Goal: Task Accomplishment & Management: Use online tool/utility

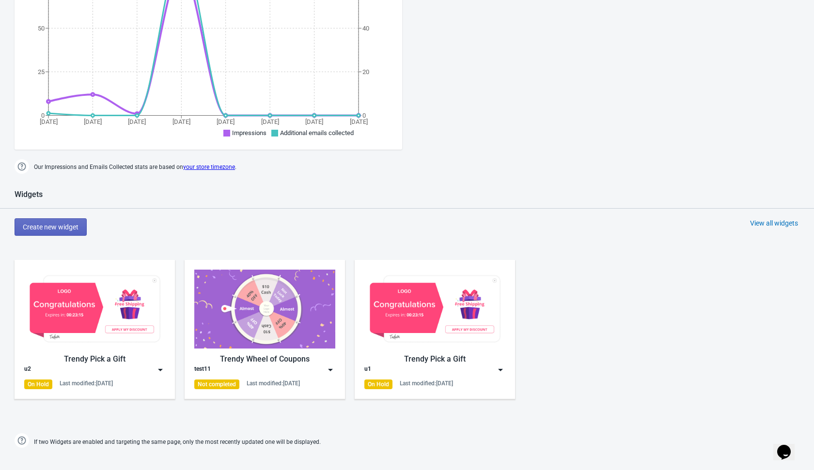
scroll to position [258, 0]
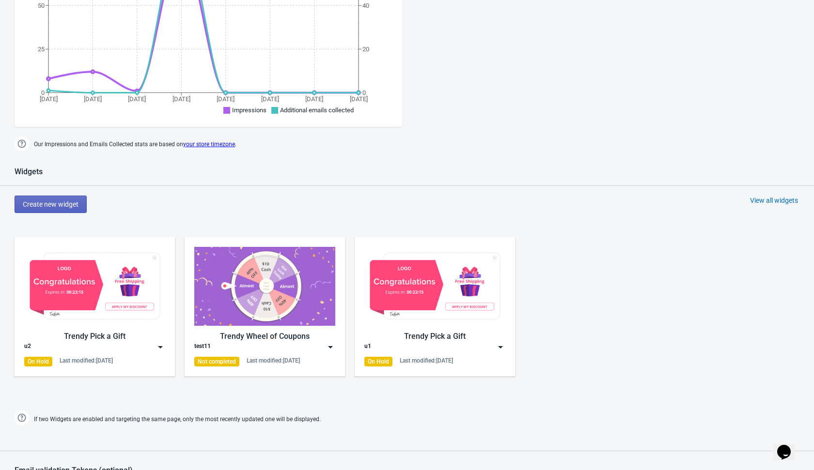
click at [78, 214] on div "Widgets Create new widget View all widgets Trendy Pick a Gift u2 On Hold Last m…" at bounding box center [407, 297] width 814 height 261
click at [61, 197] on button "Create new widget" at bounding box center [51, 204] width 72 height 17
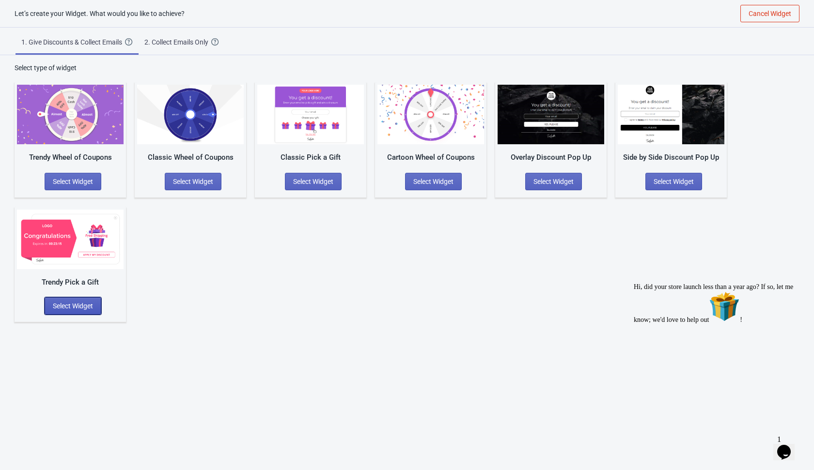
click at [84, 306] on span "Select Widget" at bounding box center [73, 306] width 40 height 8
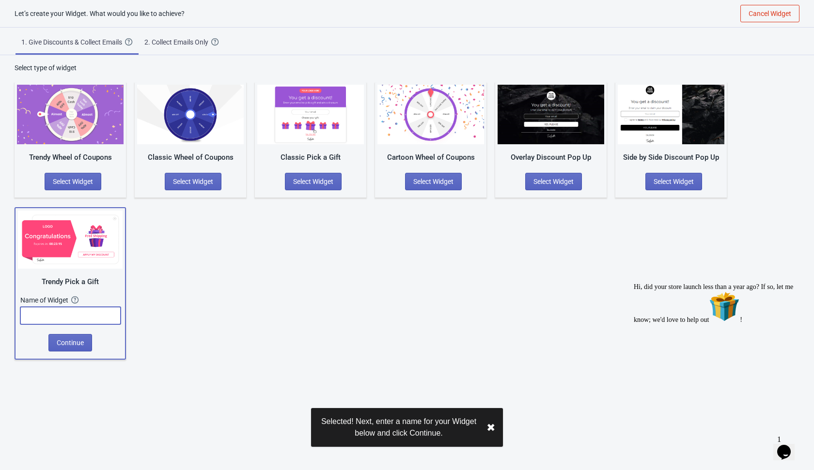
click at [93, 319] on input "text" at bounding box center [70, 315] width 100 height 17
type input "jkmndkf"
click at [75, 342] on span "Continue" at bounding box center [70, 343] width 27 height 8
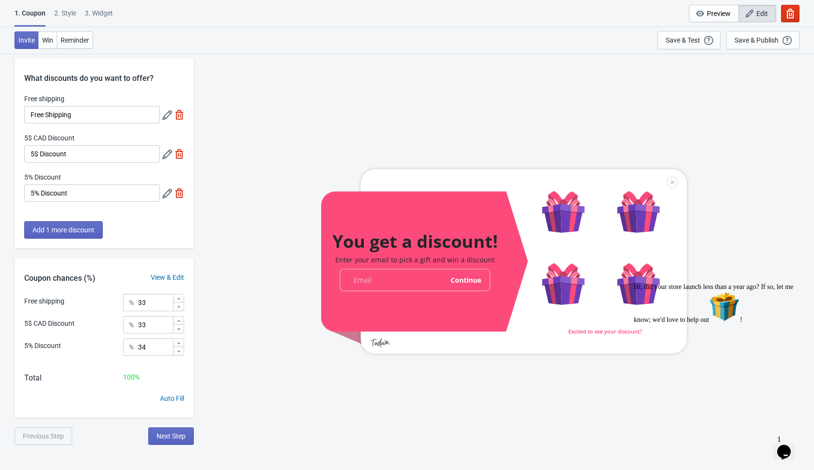
scroll to position [16, 0]
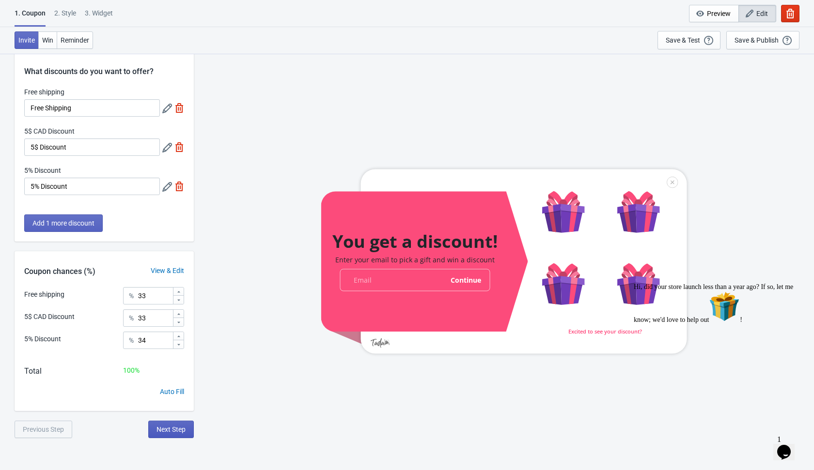
click at [163, 433] on button "Next Step" at bounding box center [171, 429] width 46 height 17
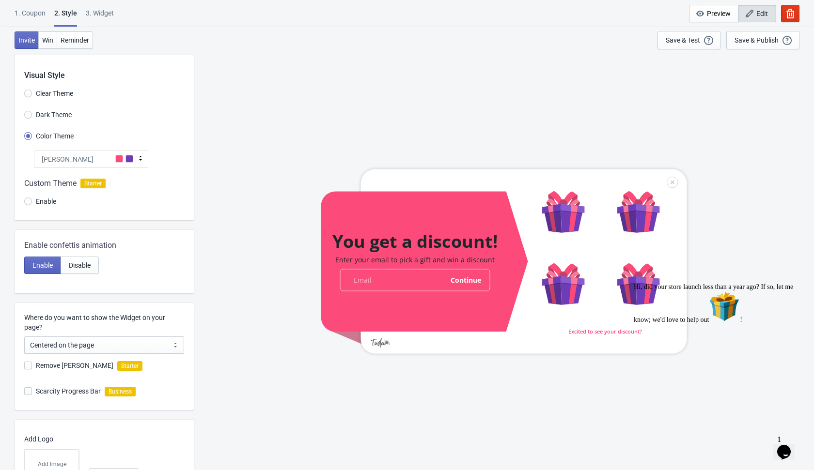
scroll to position [84, 0]
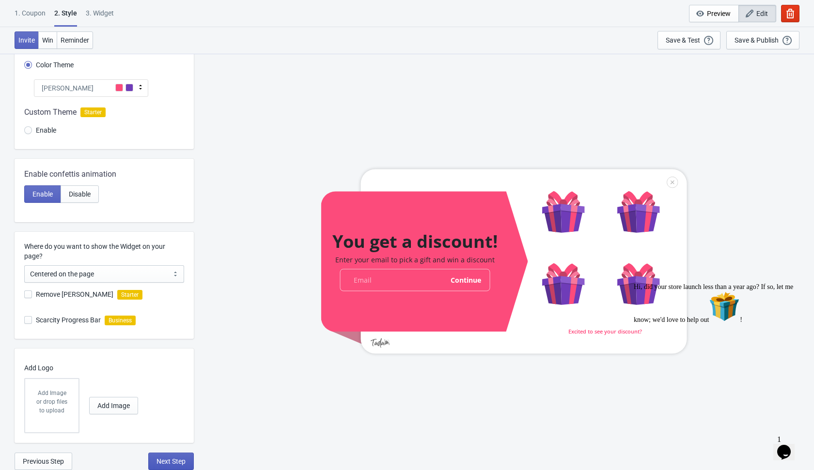
click at [178, 451] on span "Next Step" at bounding box center [170, 462] width 29 height 8
select select "once"
select select "1"
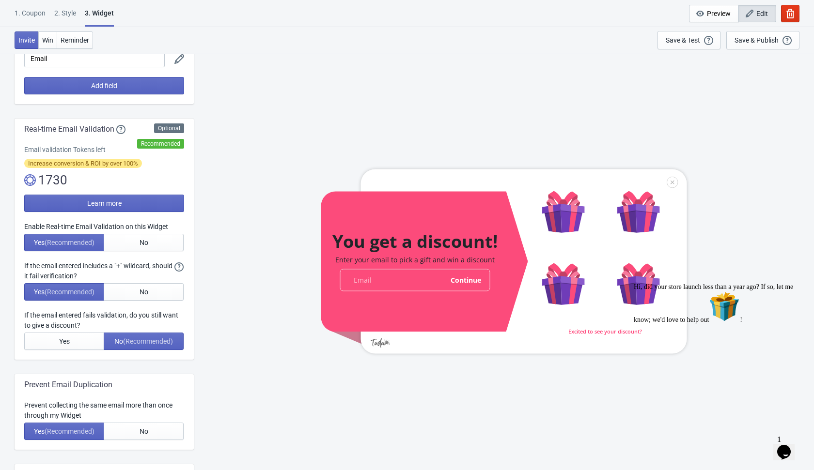
scroll to position [162, 0]
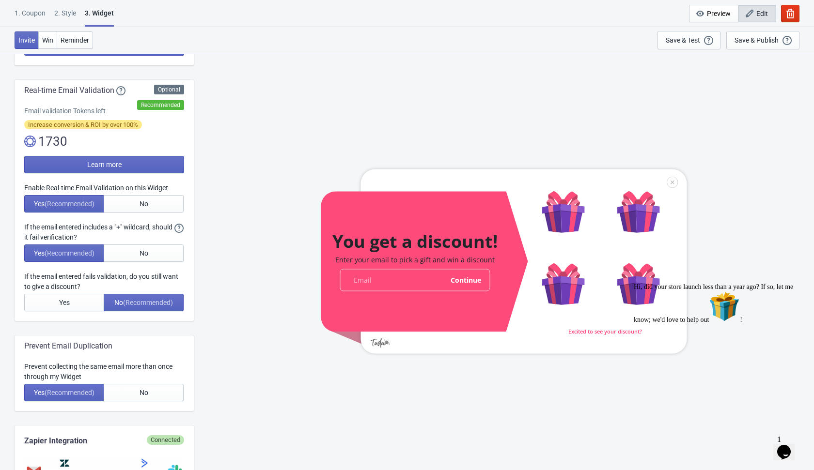
click at [613, 331] on div at bounding box center [504, 262] width 366 height 185
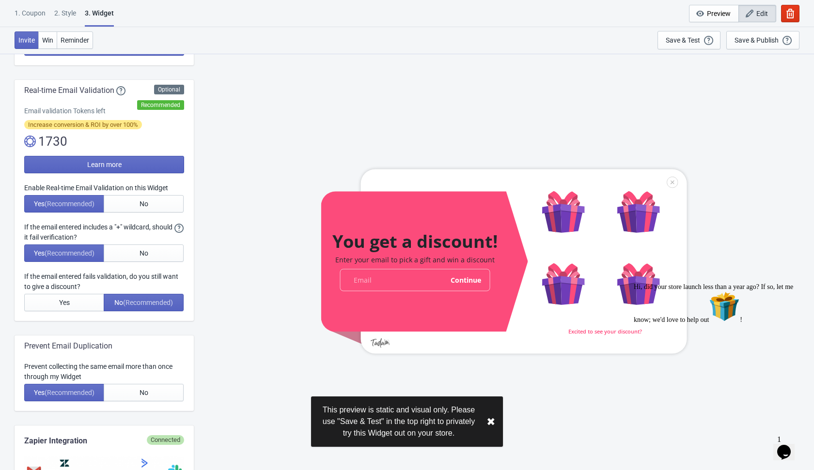
click at [613, 331] on div at bounding box center [504, 262] width 366 height 185
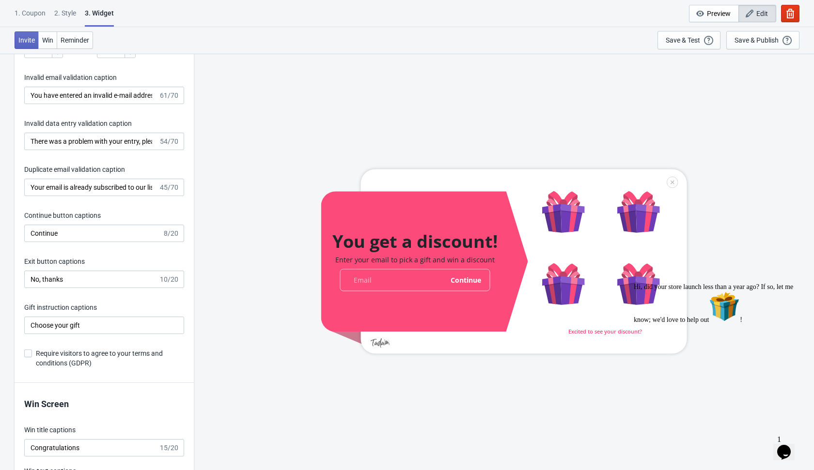
scroll to position [1530, 0]
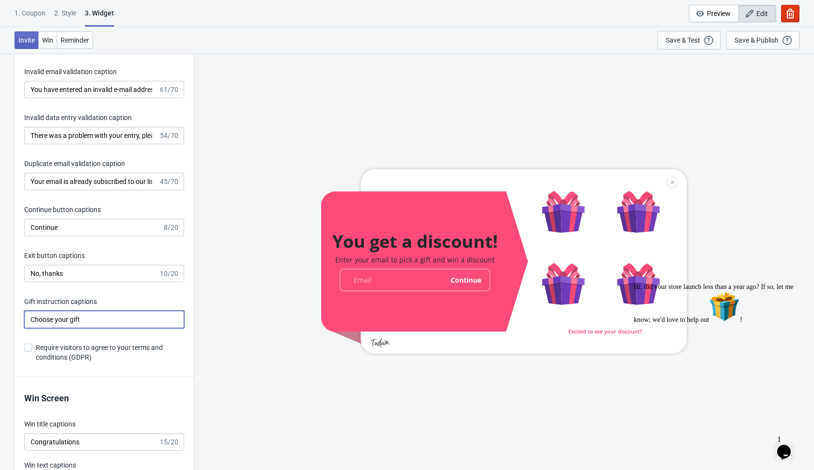
click at [125, 318] on input "Choose your gift" at bounding box center [104, 319] width 160 height 17
click at [206, 344] on div "You get a discount! Enter your email to pick a gift and win a discount email-in…" at bounding box center [504, 261] width 610 height 417
click at [146, 319] on input "Choose your giftkdkhw" at bounding box center [104, 319] width 160 height 17
type input "Choose your gift"
click at [205, 335] on div "You get a discount! Enter your email to pick a gift and win a discount email-in…" at bounding box center [504, 261] width 610 height 417
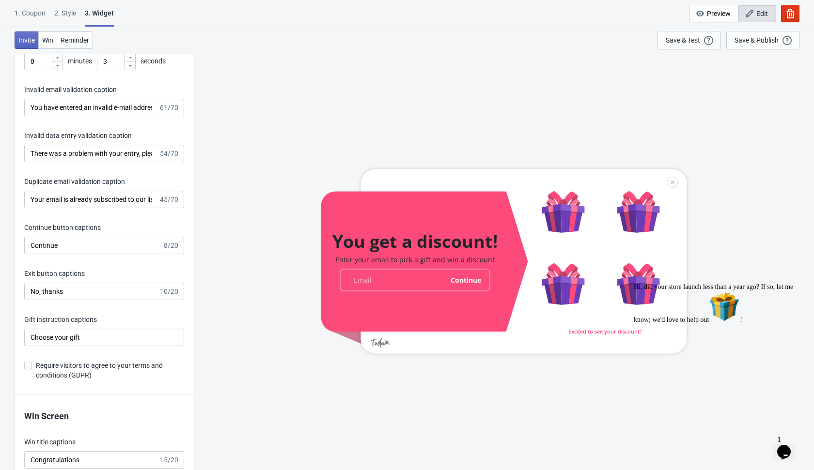
scroll to position [1481, 0]
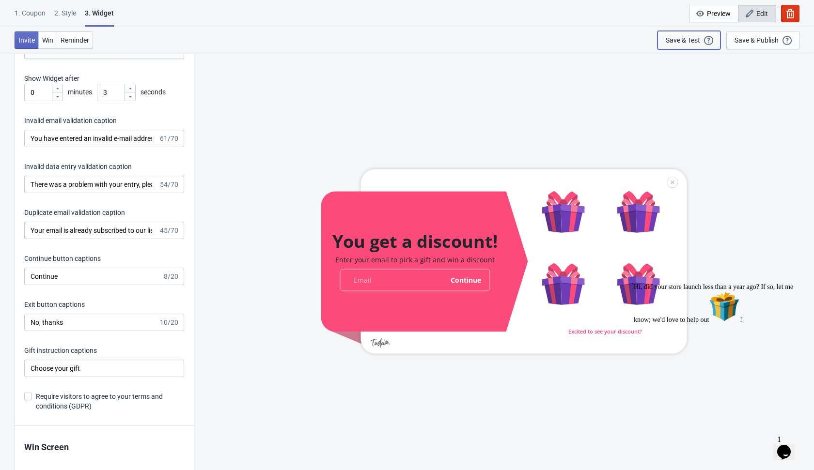
click at [689, 39] on div "Save & Test" at bounding box center [683, 40] width 34 height 8
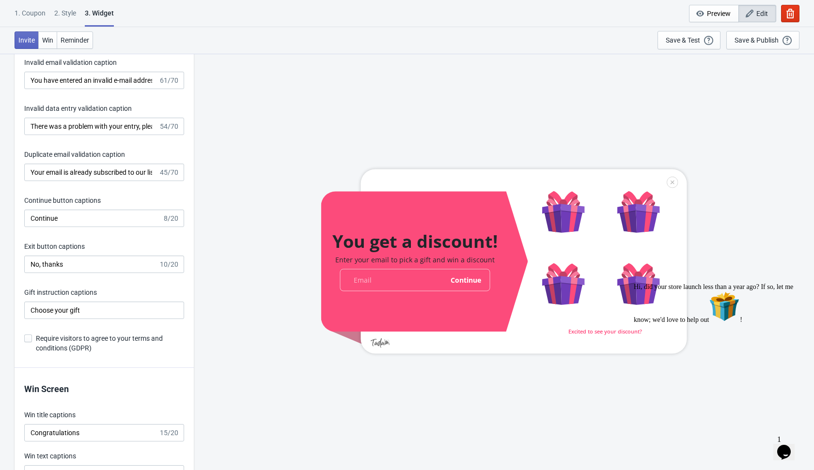
scroll to position [1546, 0]
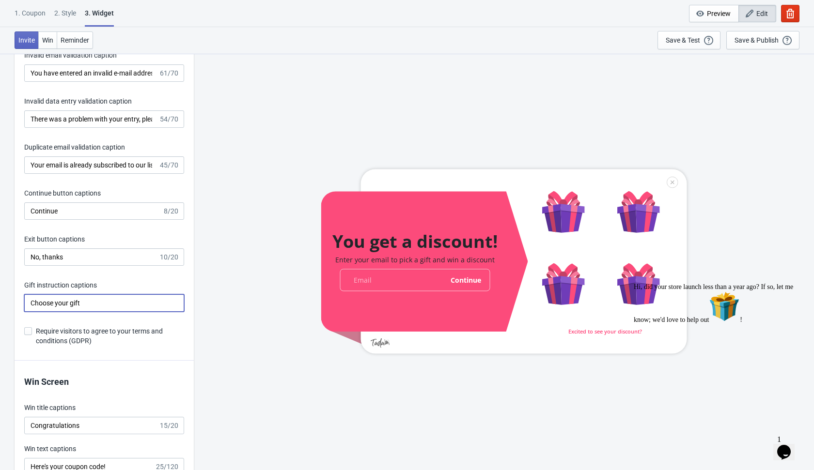
click at [100, 306] on input "Choose your gift" at bounding box center [104, 303] width 160 height 17
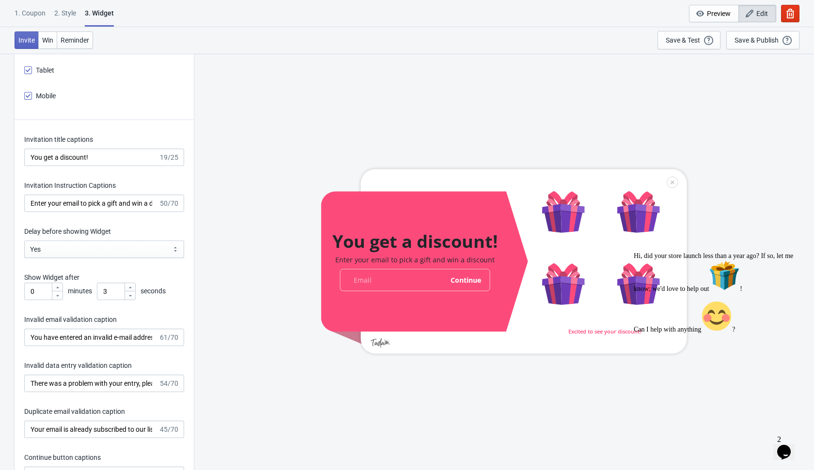
scroll to position [1285, 0]
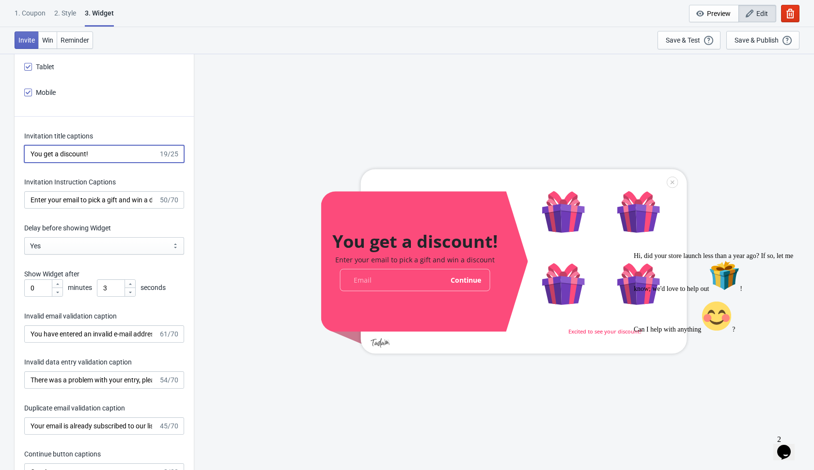
click at [127, 156] on input "You get a discount!" at bounding box center [91, 153] width 134 height 17
type input "You get a discount!"
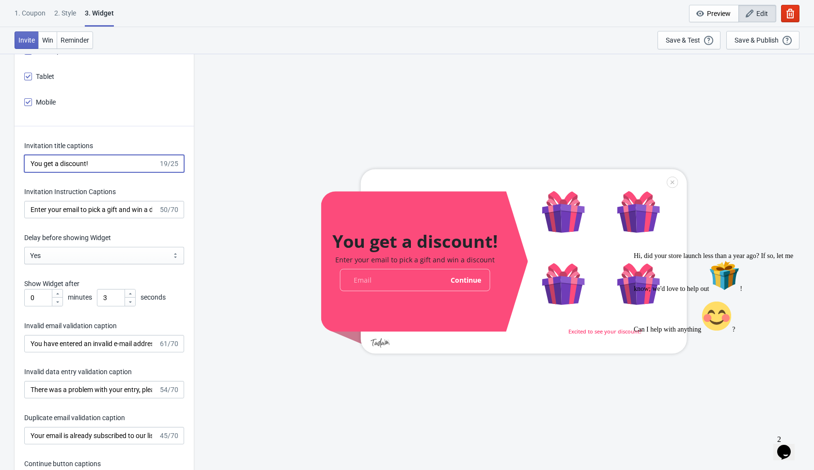
scroll to position [1273, 0]
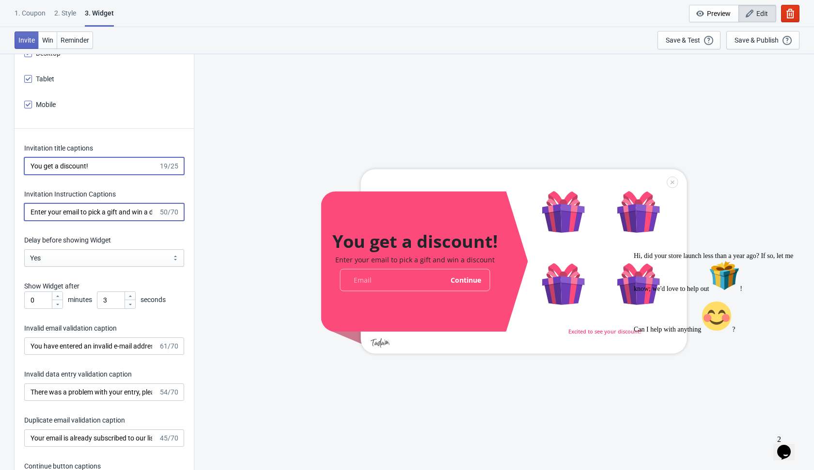
click at [31, 210] on input "Enter your email to pick a gift and win a discount" at bounding box center [91, 211] width 134 height 17
type input "sdEnter your email to pick a gift and win a discount"
click at [31, 165] on input "You get a discount!" at bounding box center [91, 165] width 134 height 17
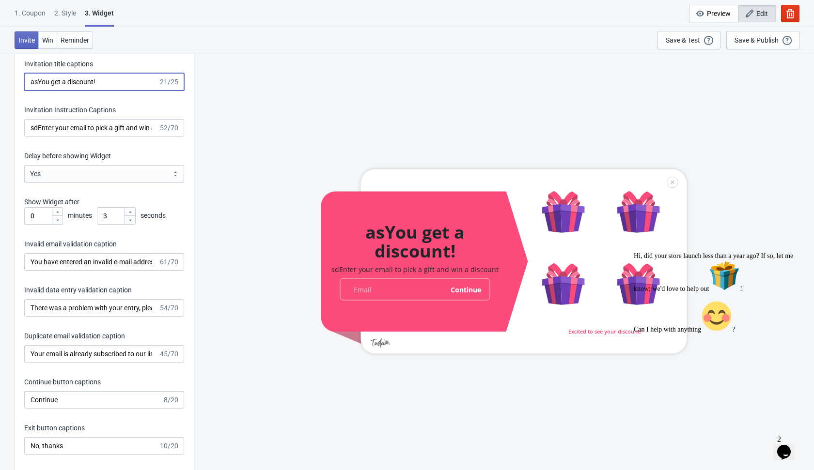
scroll to position [1378, 0]
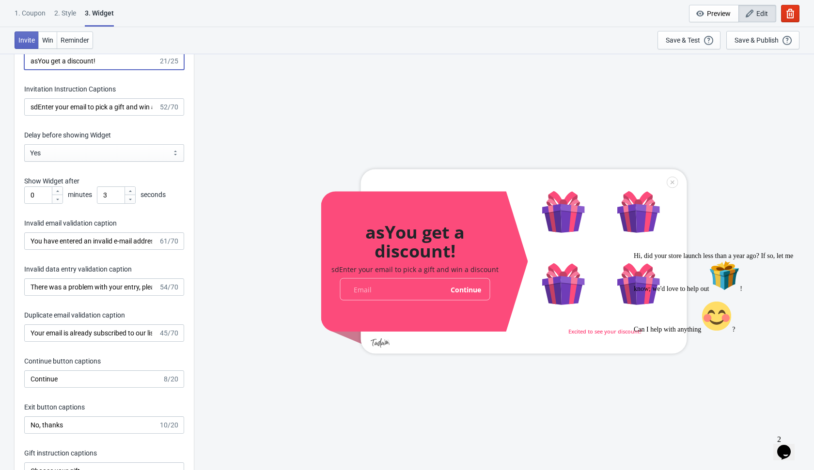
type input "asYou get a discount!"
click at [30, 238] on input "You have entered an invalid e-mail address. Please try again." at bounding box center [91, 241] width 134 height 17
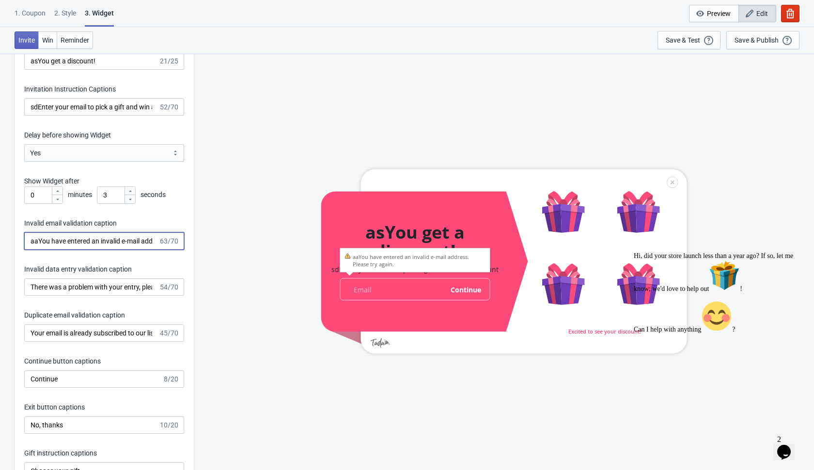
type input "aaYou have entered an invalid e-mail address. Please try again."
click at [31, 284] on input "There was a problem with your entry, please try again." at bounding box center [91, 287] width 134 height 17
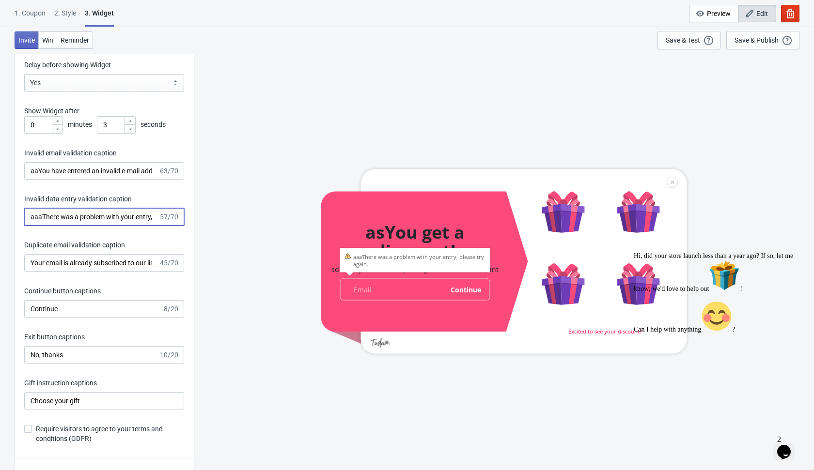
scroll to position [1449, 0]
type input "aaaThere was a problem with your entry, please try again."
click at [30, 260] on input "Your email is already subscribed to our list." at bounding box center [91, 261] width 134 height 17
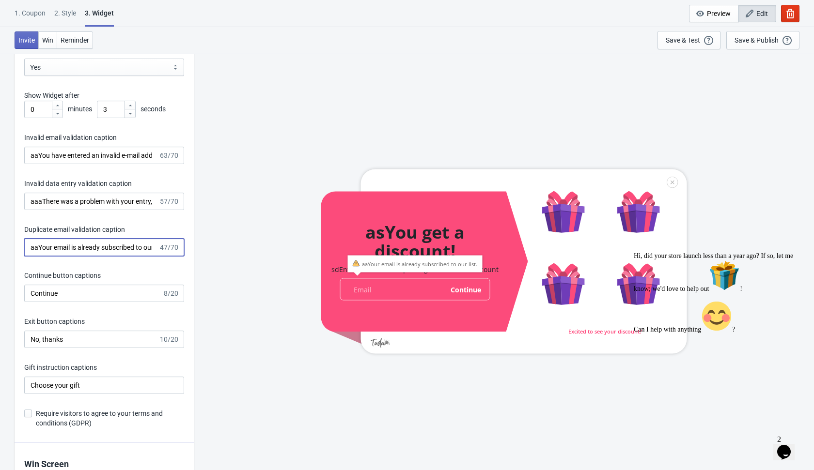
scroll to position [1471, 0]
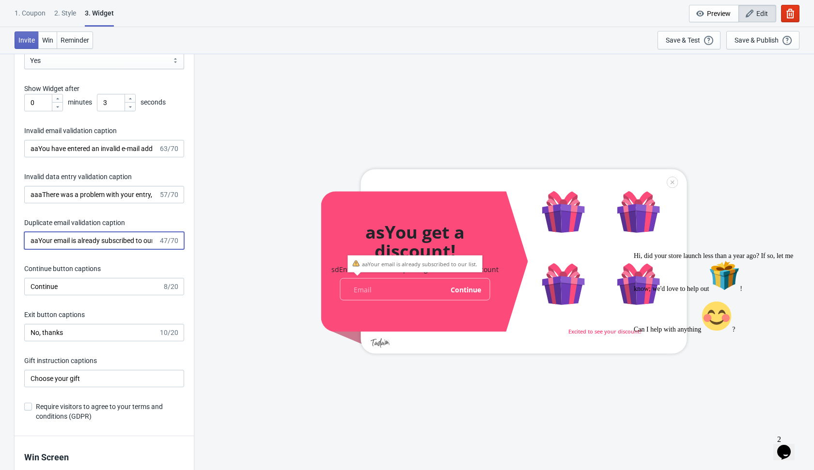
type input "aaYour email is already subscribed to our list."
click at [29, 286] on input "Continue" at bounding box center [93, 286] width 138 height 17
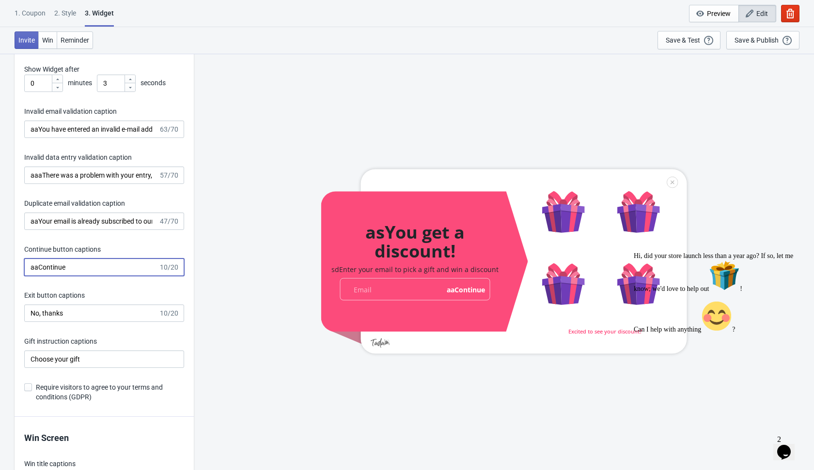
scroll to position [1500, 0]
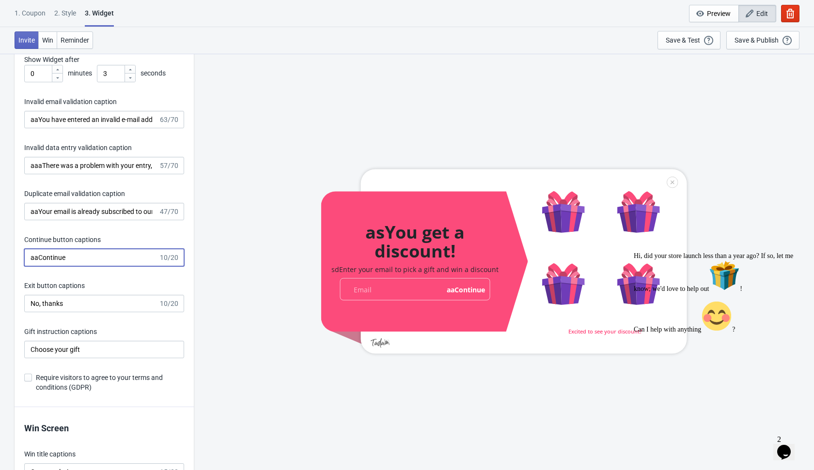
type input "aaContinue"
click at [29, 301] on input "No, thanks" at bounding box center [91, 303] width 134 height 17
type input "aaNo, thanks"
click at [634, 252] on icon "Chat attention grabber" at bounding box center [634, 252] width 0 height 0
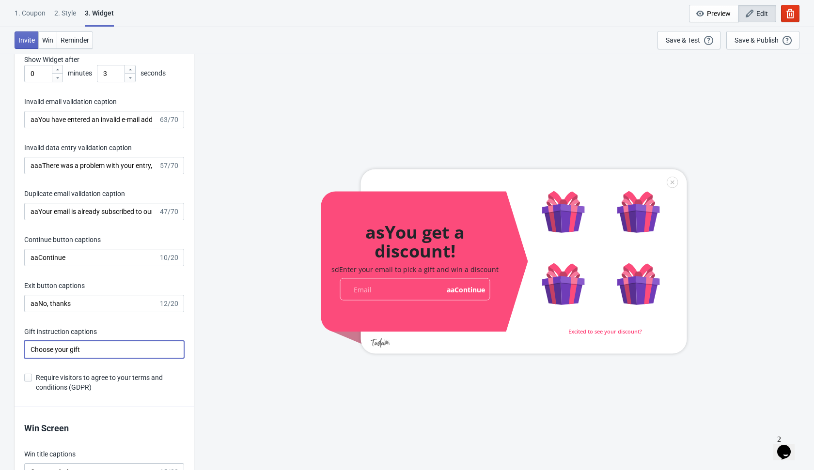
click at [30, 352] on input "Choose your gift" at bounding box center [104, 349] width 160 height 17
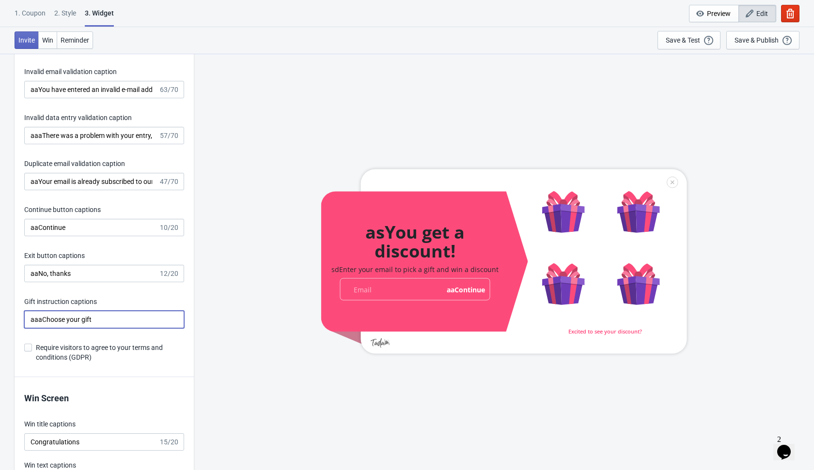
scroll to position [1536, 0]
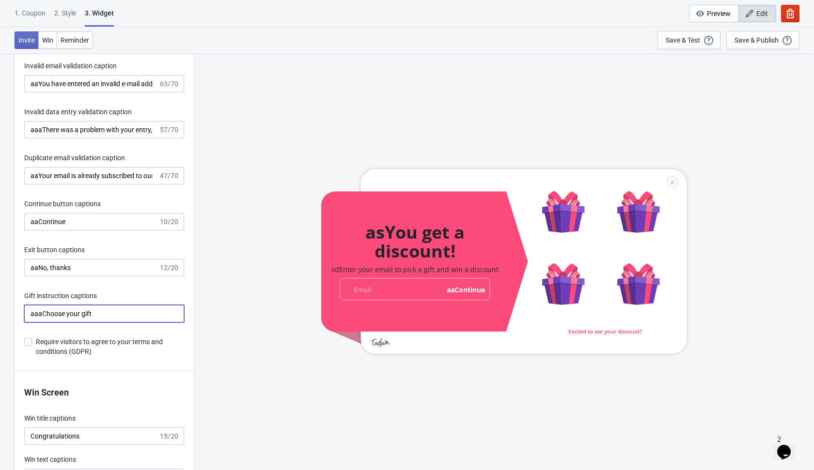
type input "aaaChoose your gift"
click at [29, 342] on span at bounding box center [28, 342] width 8 height 8
click at [25, 342] on input "Require visitors to agree to your terms and conditions (GDPR)" at bounding box center [24, 346] width 0 height 17
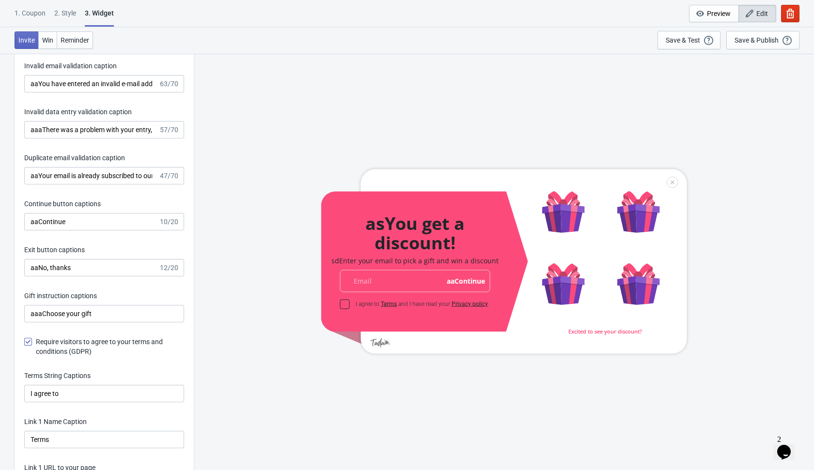
click at [29, 342] on span at bounding box center [28, 342] width 8 height 8
click at [25, 342] on input "Require visitors to agree to your terms and conditions (GDPR)" at bounding box center [24, 346] width 0 height 17
checkbox input "false"
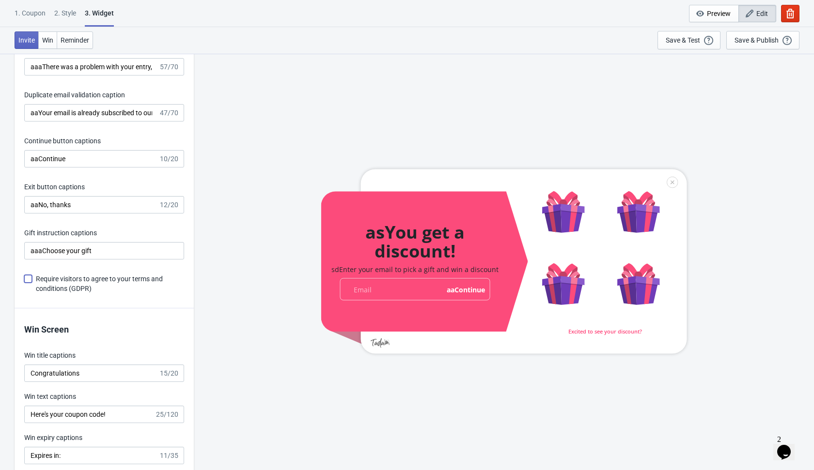
scroll to position [1621, 0]
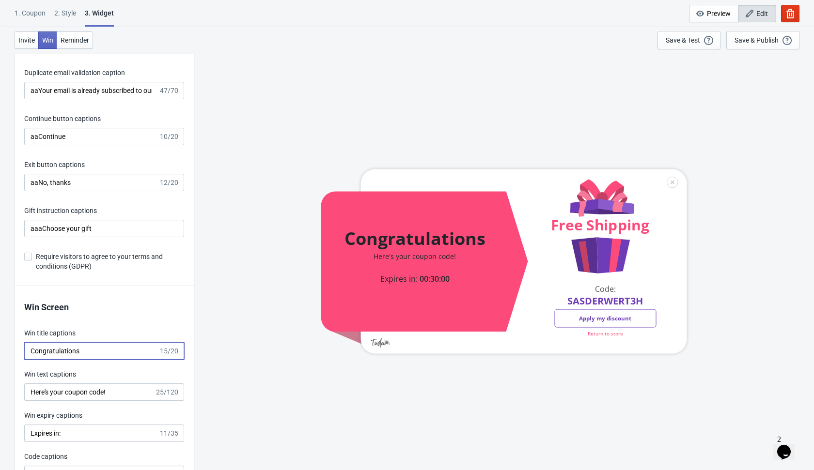
click at [32, 353] on input "Congratulations" at bounding box center [91, 351] width 134 height 17
type input "aaCongratulations"
click at [30, 392] on input "Here's your coupon code!" at bounding box center [89, 392] width 130 height 17
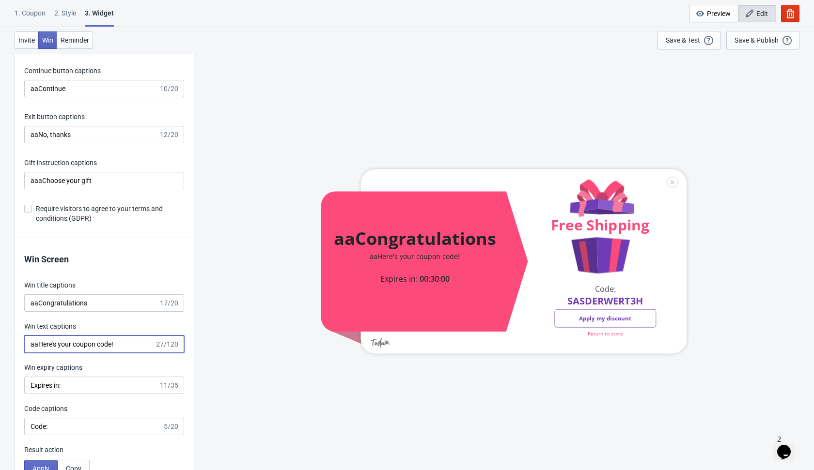
scroll to position [1674, 0]
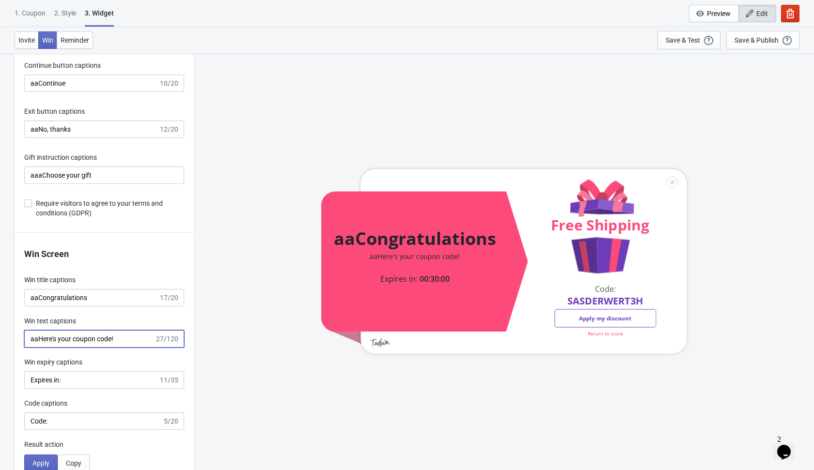
type input "aaHere's your coupon code!"
click at [30, 380] on input "Expires in:" at bounding box center [91, 380] width 134 height 17
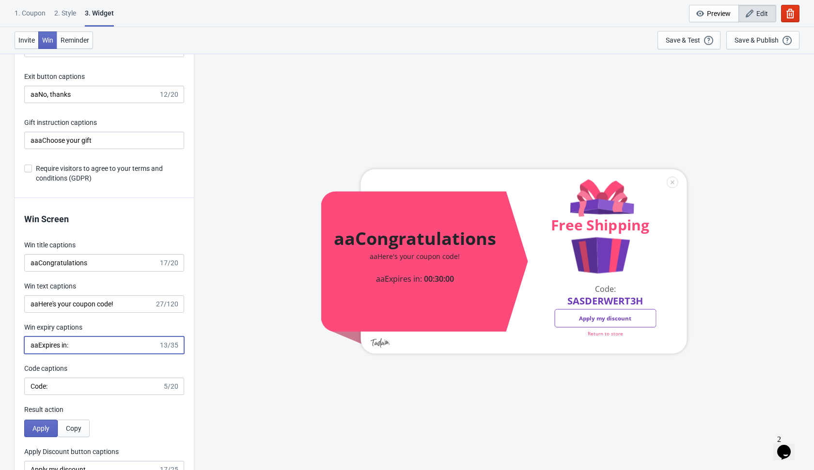
scroll to position [1714, 0]
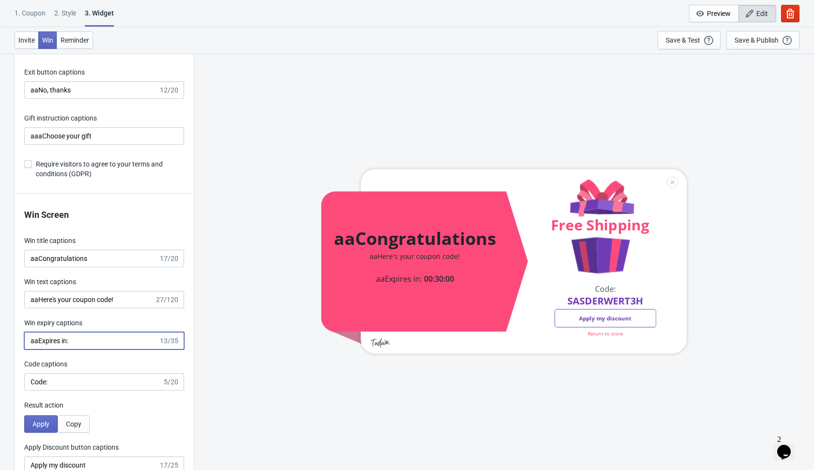
type input "aaExpires in:"
click at [30, 382] on input "Code:" at bounding box center [93, 382] width 138 height 17
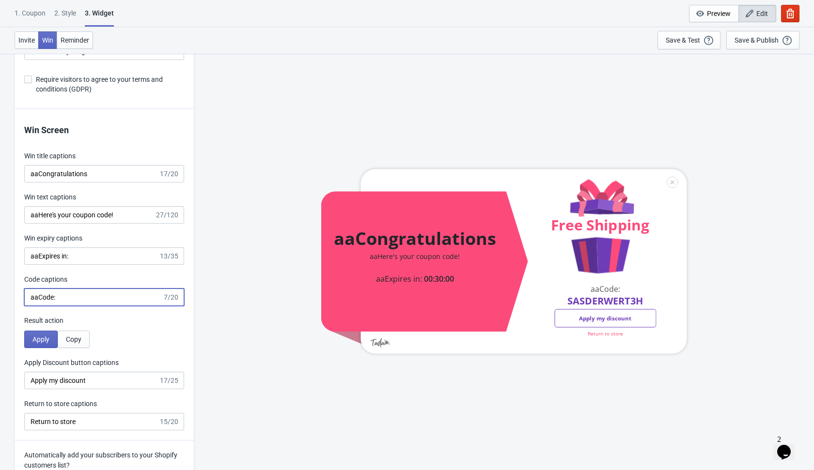
scroll to position [1801, 0]
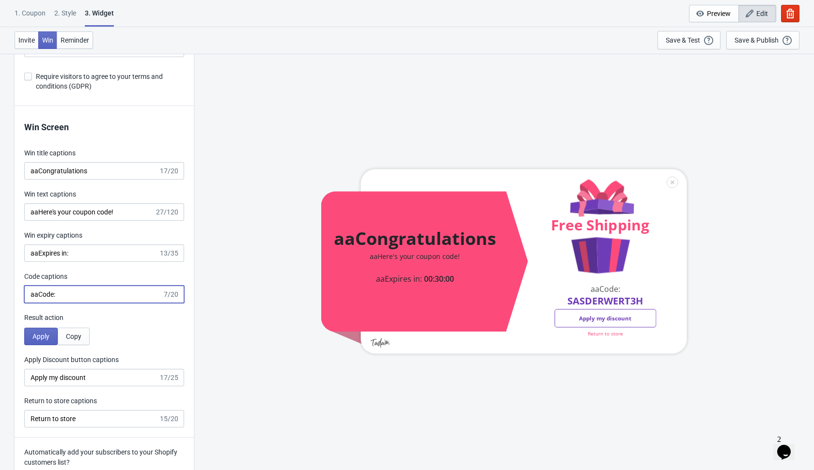
type input "aaCode:"
click at [29, 377] on input "Apply my discount" at bounding box center [91, 377] width 134 height 17
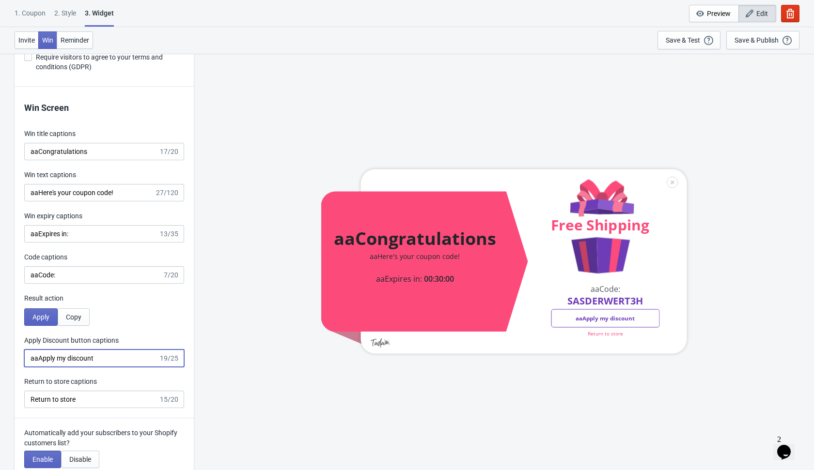
scroll to position [1830, 0]
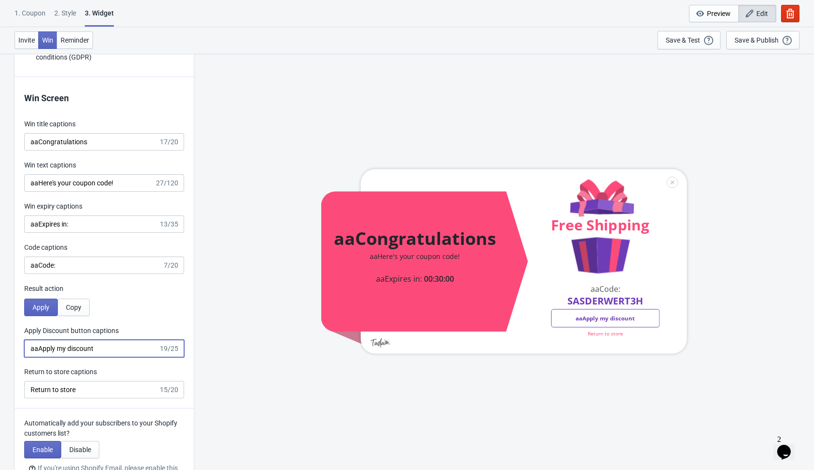
type input "aaApply my discount"
click at [31, 388] on input "Return to store" at bounding box center [91, 389] width 134 height 17
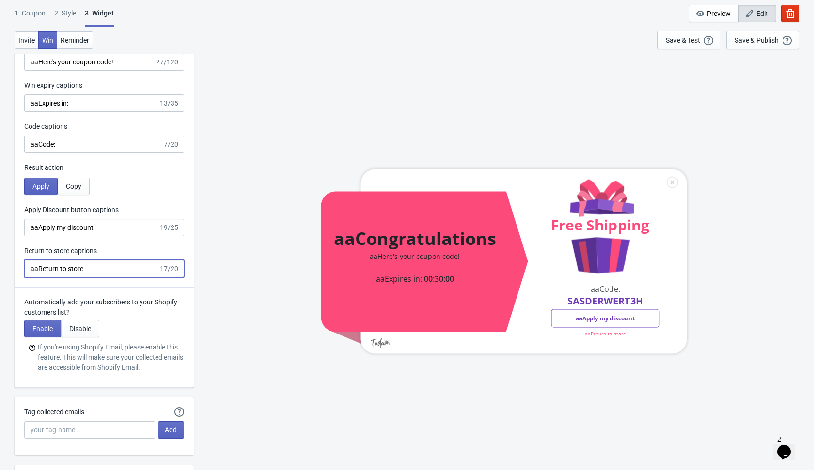
scroll to position [1955, 0]
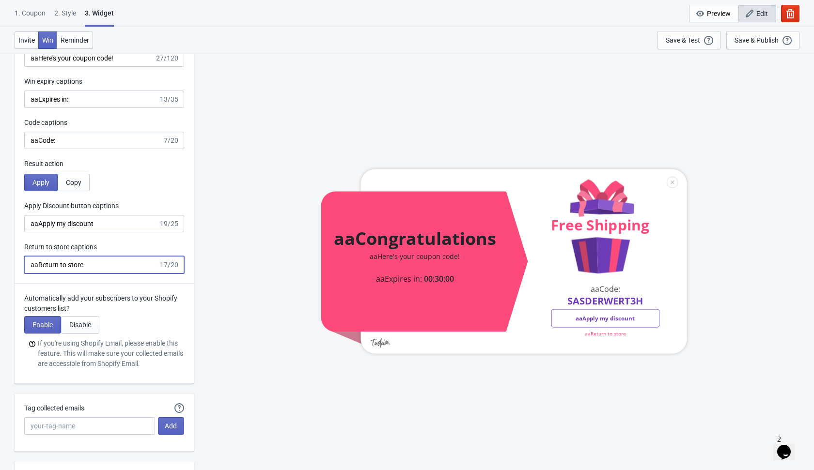
type input "aaReturn to store"
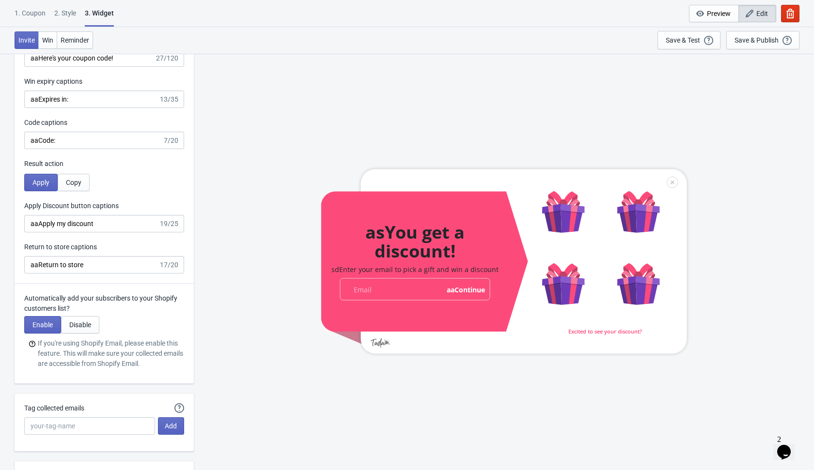
click at [58, 350] on span "If you're using Shopify Email, please enable this feature. This will make sure …" at bounding box center [111, 354] width 146 height 31
click at [45, 321] on span "Enable" at bounding box center [42, 325] width 20 height 8
click at [90, 321] on span "Disable" at bounding box center [80, 325] width 22 height 8
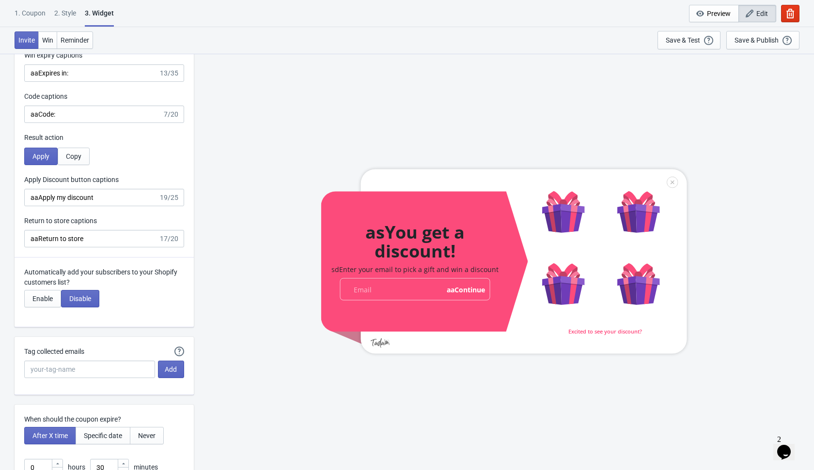
scroll to position [1983, 0]
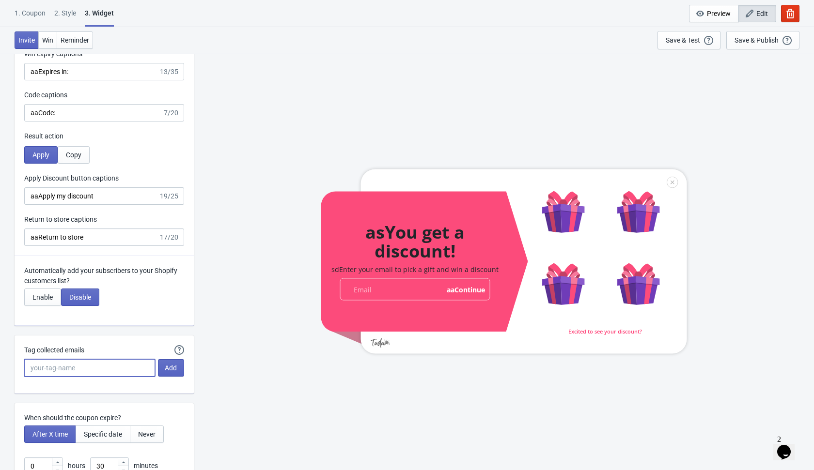
click at [100, 366] on input "Tag collected emails" at bounding box center [89, 367] width 131 height 17
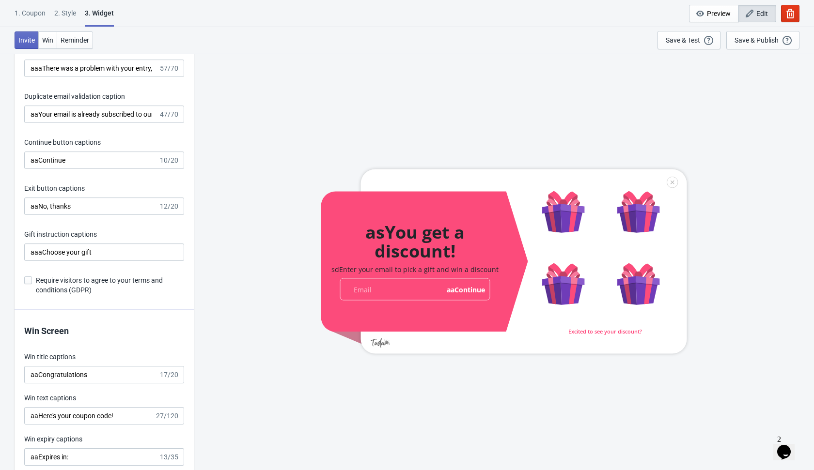
scroll to position [1602, 0]
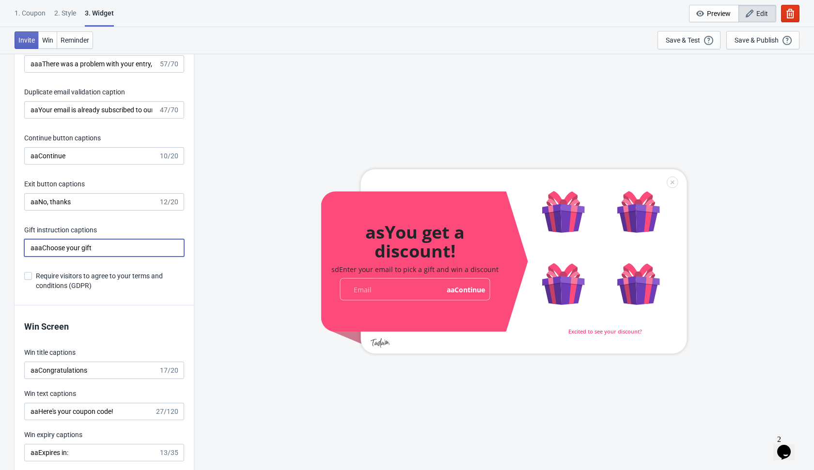
click at [111, 245] on input "aaaChoose your gift" at bounding box center [104, 247] width 160 height 17
click at [204, 258] on div "asYou get a discount! sdEnter your email to pick a gift and win a discount emai…" at bounding box center [504, 261] width 610 height 417
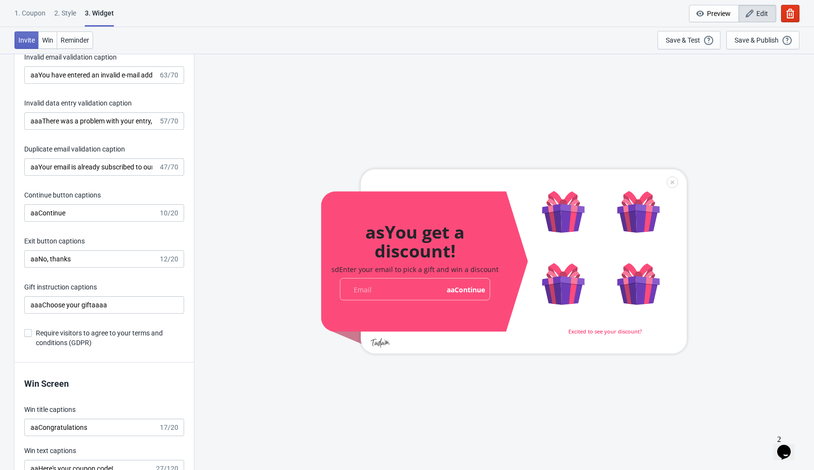
scroll to position [1543, 0]
click at [134, 308] on input "aaaChoose your giftaaaa" at bounding box center [104, 305] width 160 height 17
click at [28, 305] on input "aaaChoose your giftaaaaaaa" at bounding box center [104, 305] width 160 height 17
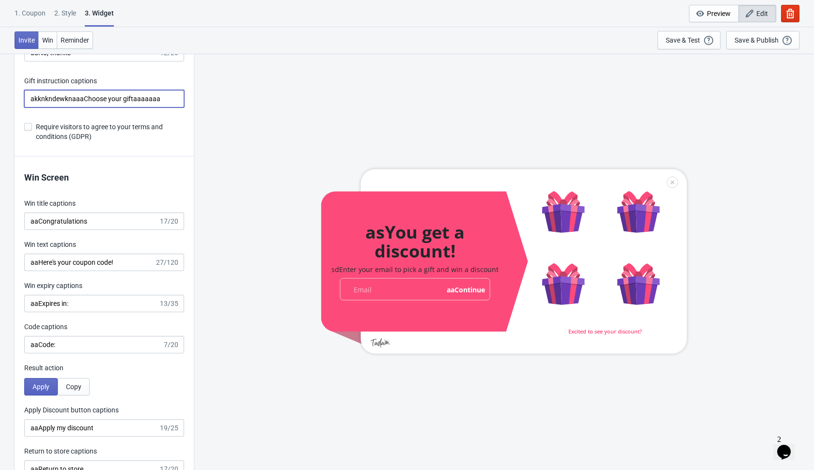
scroll to position [1963, 0]
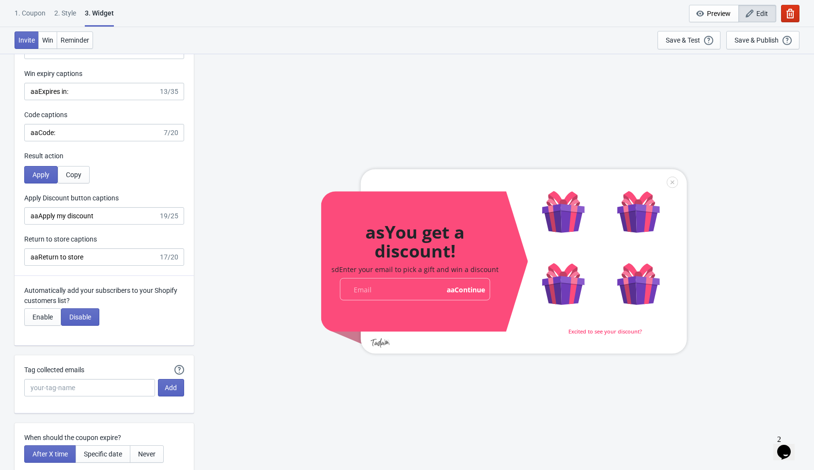
type input "akknkndewknaaaChoose your giftaaaaaaa"
click at [775, 16] on icon "button" at bounding box center [790, 14] width 10 height 10
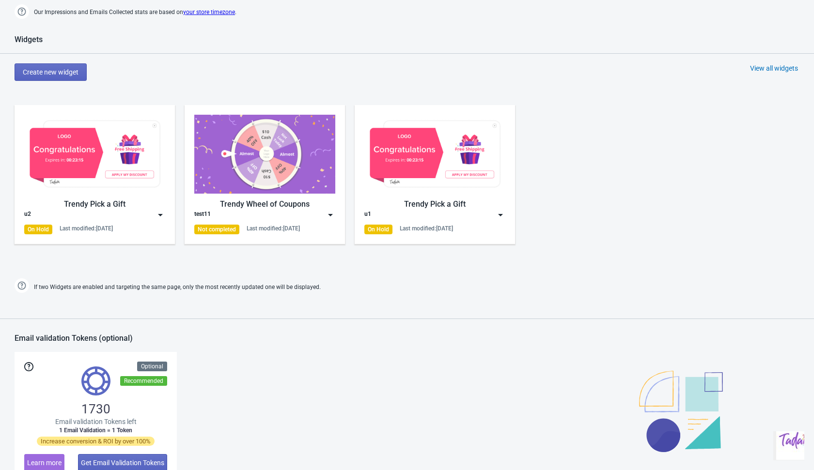
scroll to position [386, 0]
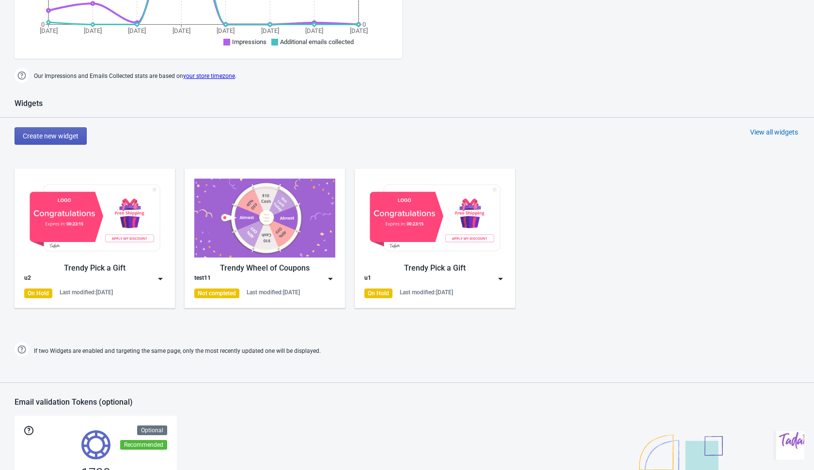
click at [65, 129] on button "Create new widget" at bounding box center [51, 135] width 72 height 17
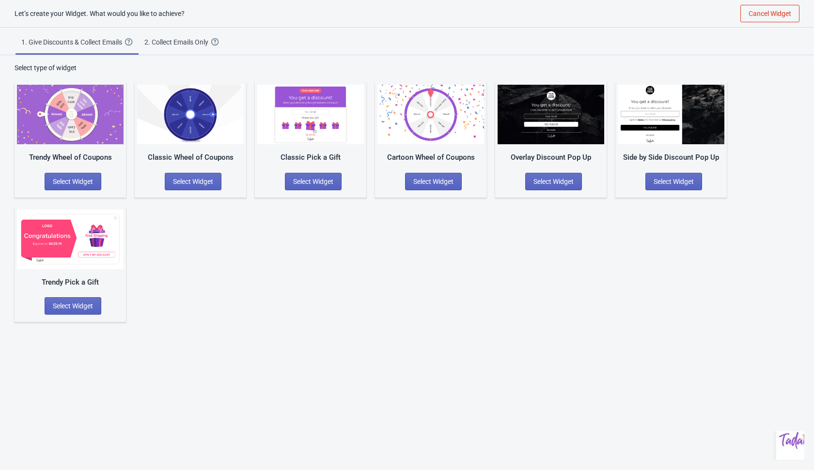
scroll to position [10, 0]
click at [326, 268] on div "Trendy Wheel of Coupons Select Widget Classic Wheel of Coupons Select Widget Cl…" at bounding box center [407, 197] width 785 height 249
click at [426, 181] on span "Select Widget" at bounding box center [433, 182] width 40 height 8
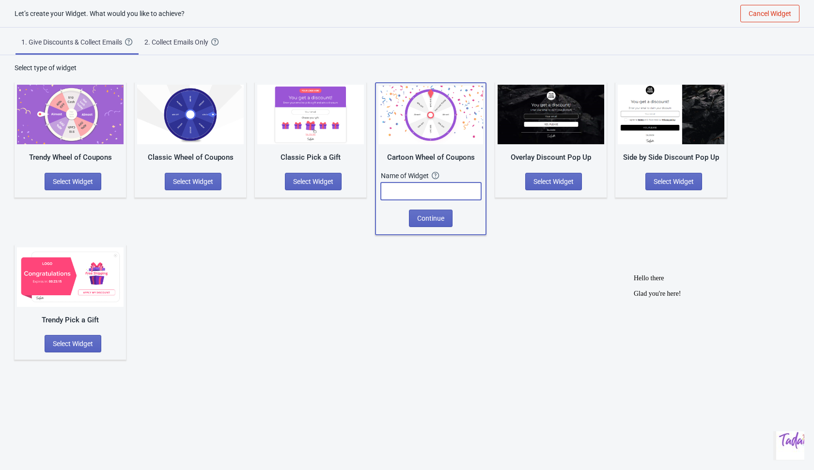
click at [433, 193] on input "text" at bounding box center [431, 191] width 100 height 17
type input "ere"
click at [444, 218] on span "Continue" at bounding box center [430, 219] width 27 height 8
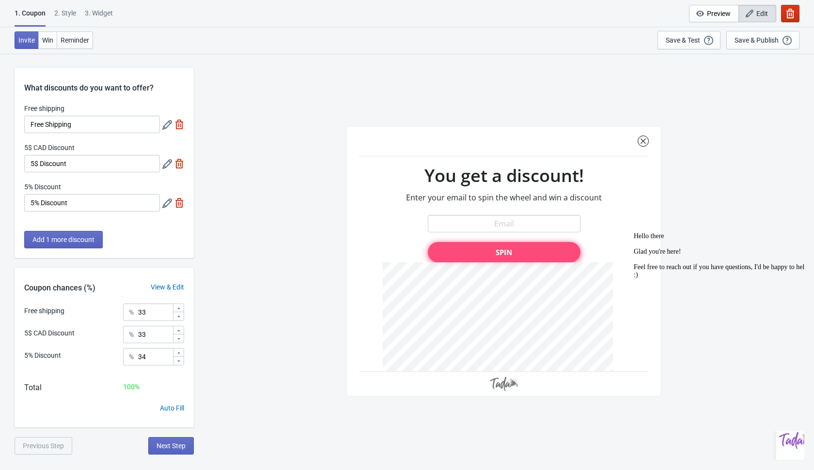
click at [775, 17] on icon "button" at bounding box center [790, 14] width 10 height 10
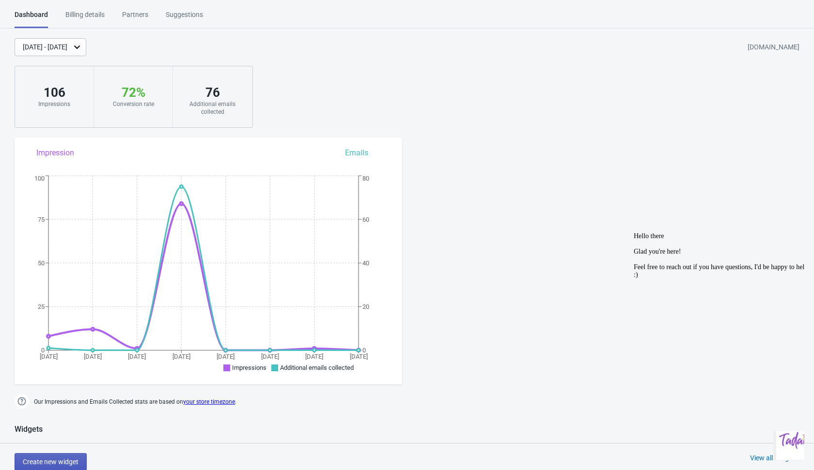
click at [78, 451] on span "Create new widget" at bounding box center [51, 462] width 56 height 8
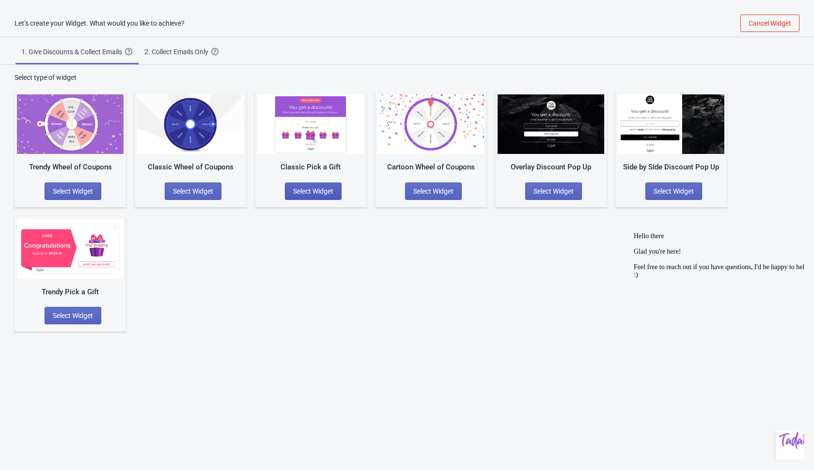
click at [303, 192] on span "Select Widget" at bounding box center [313, 191] width 40 height 8
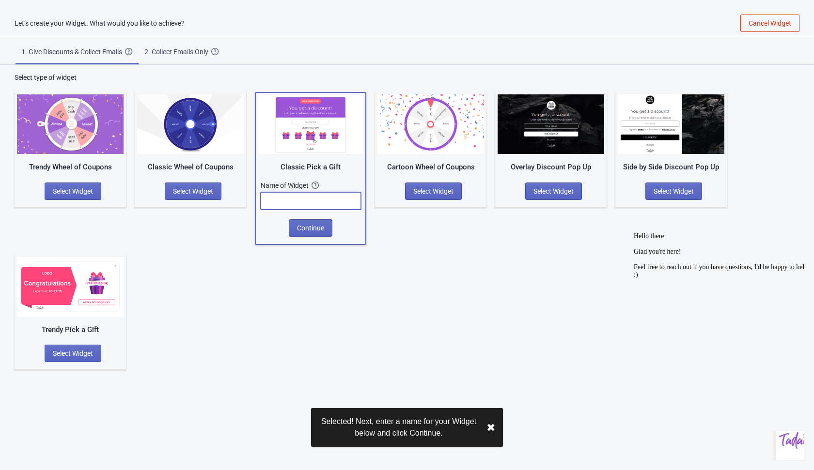
click at [303, 198] on input "text" at bounding box center [311, 200] width 100 height 17
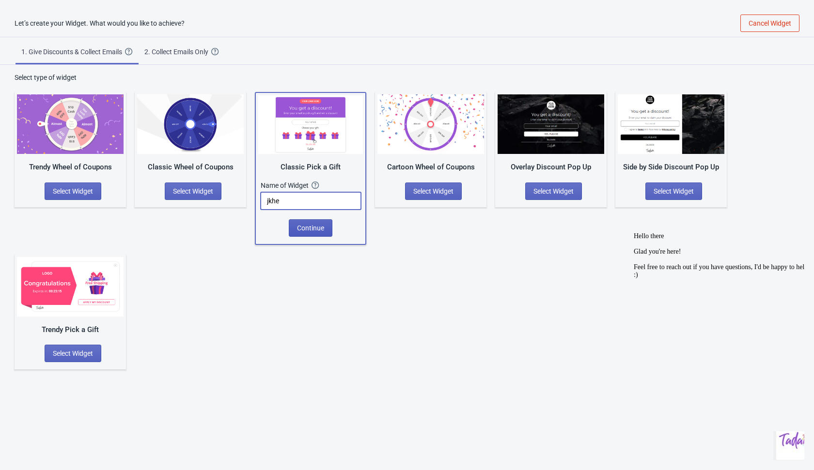
type input "jkhe"
click at [319, 229] on span "Continue" at bounding box center [310, 228] width 27 height 8
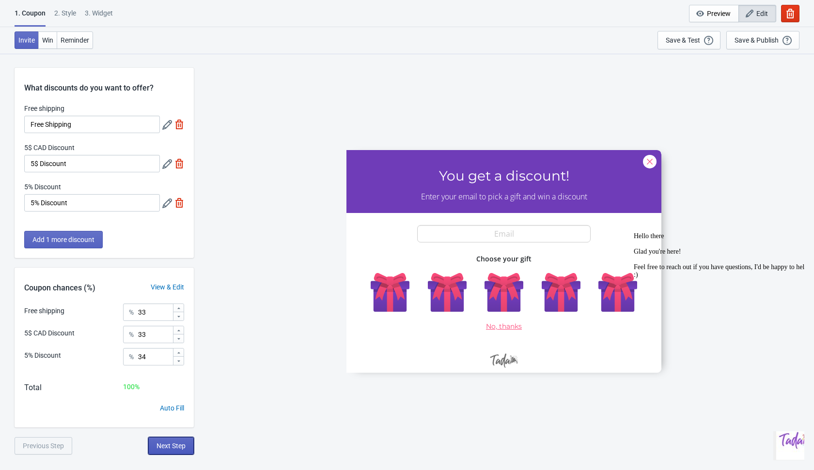
click at [164, 450] on button "Next Step" at bounding box center [171, 445] width 46 height 17
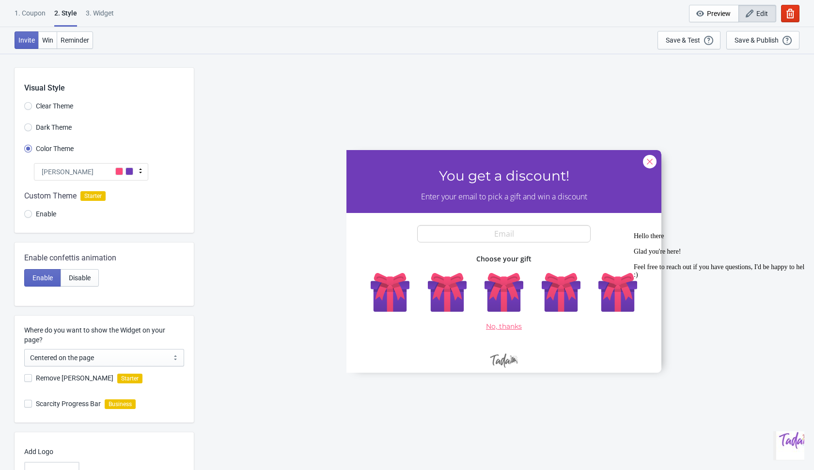
scroll to position [84, 0]
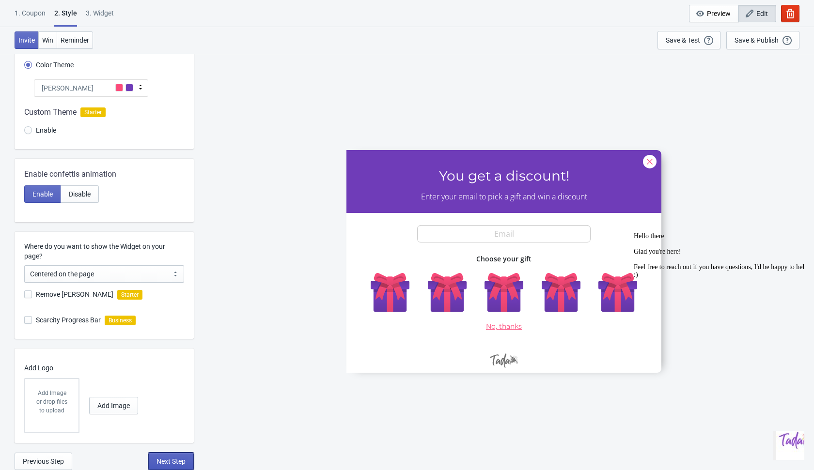
click at [173, 451] on span "Next Step" at bounding box center [170, 462] width 29 height 8
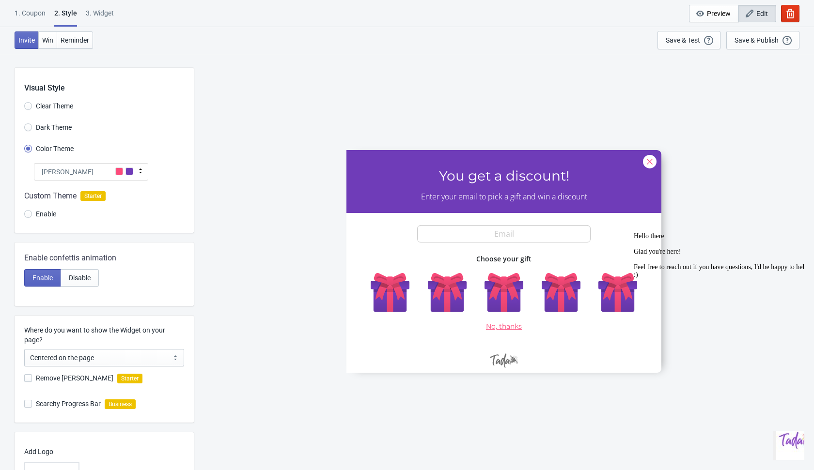
select select "once"
select select "1"
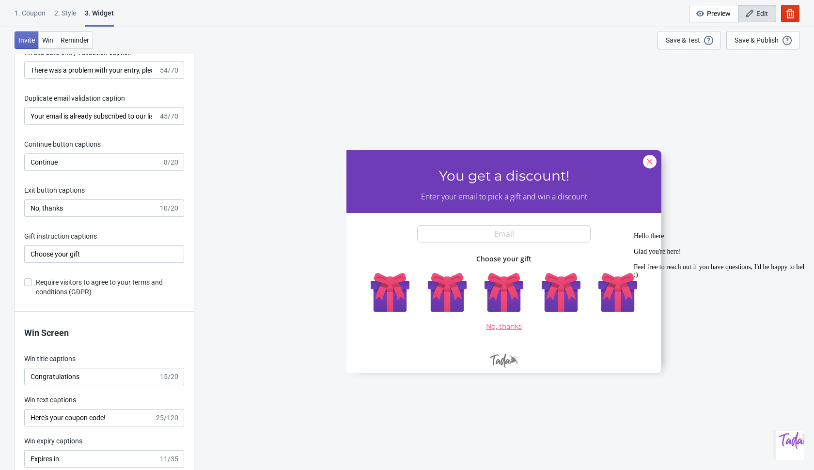
scroll to position [1598, 0]
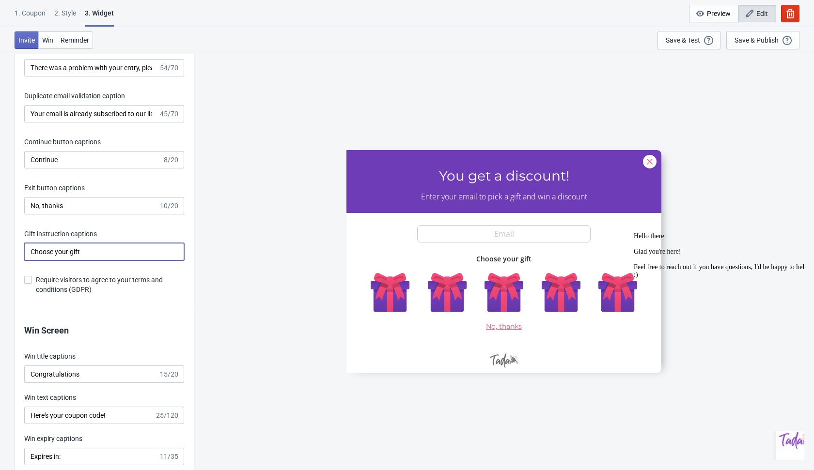
click at [140, 247] on input "Choose your gift" at bounding box center [104, 251] width 160 height 17
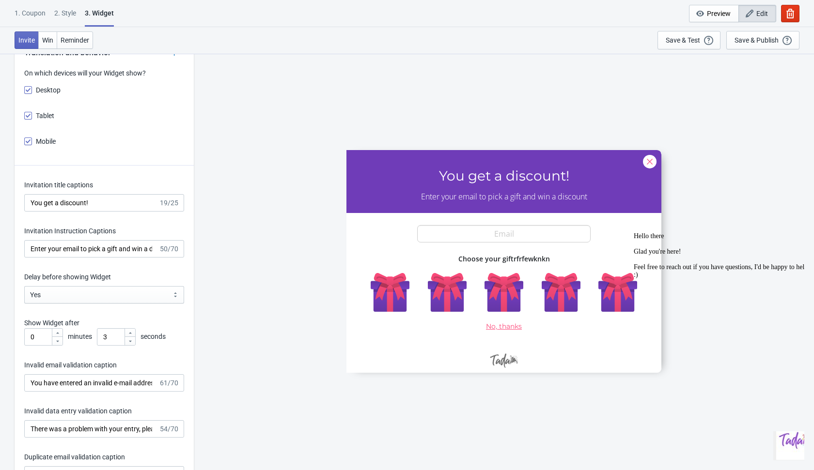
scroll to position [1081, 0]
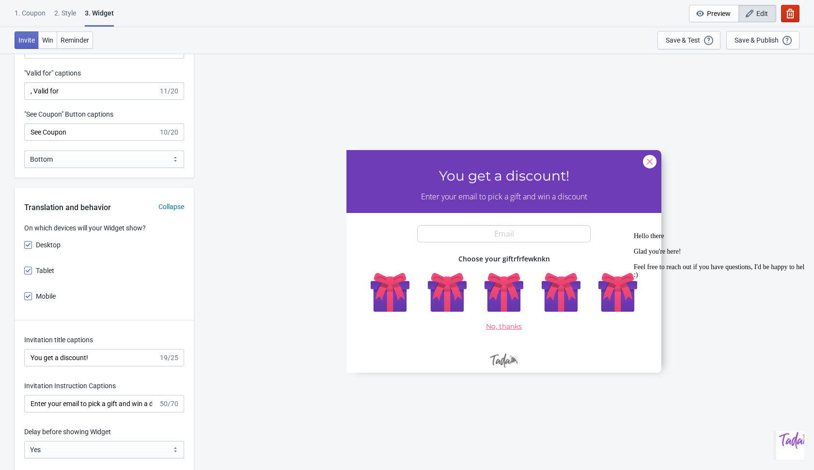
type input "Choose your giftrfrfewknkn"
click at [775, 18] on button "button" at bounding box center [790, 13] width 18 height 17
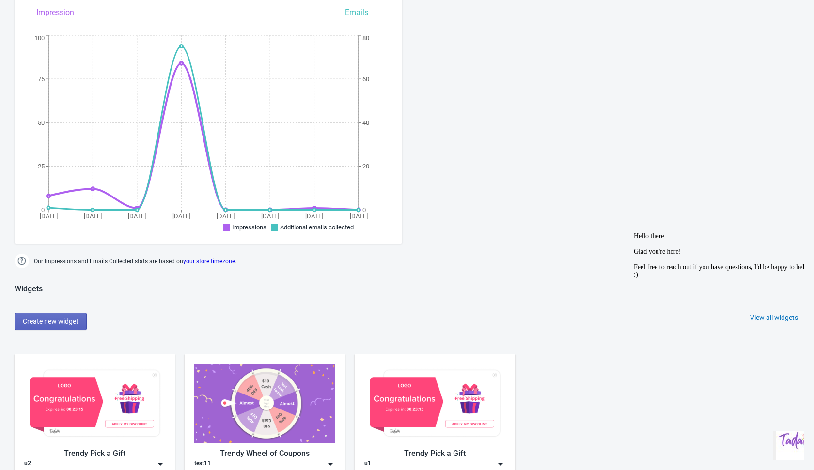
scroll to position [139, 0]
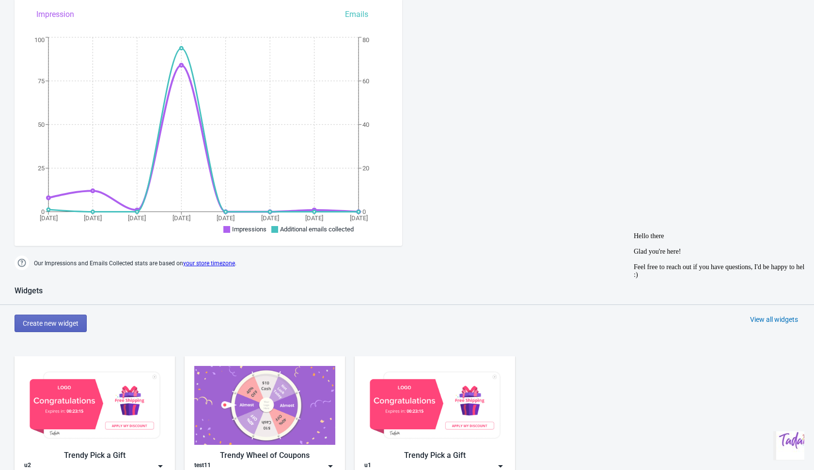
click at [121, 344] on div "Widgets Create new widget View all widgets Trendy Pick a Gift u2 On Hold Last m…" at bounding box center [407, 416] width 814 height 261
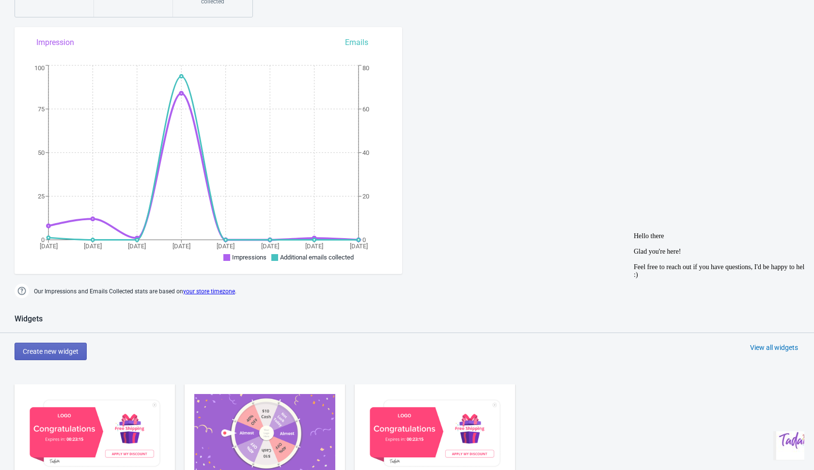
scroll to position [0, 0]
